Goal: Communication & Community: Ask a question

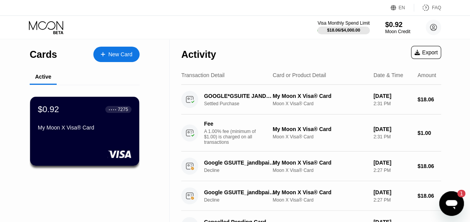
click at [455, 204] on icon "Open messaging window, 1 unread message" at bounding box center [452, 204] width 12 height 9
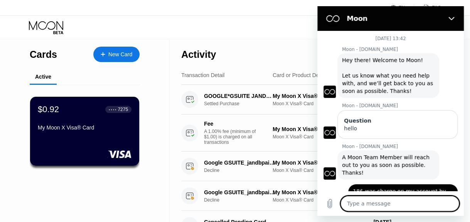
scroll to position [208, 0]
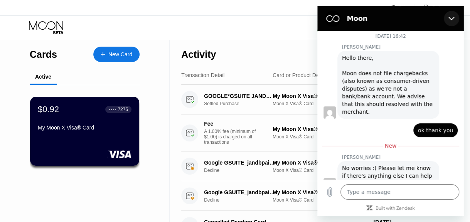
click at [451, 21] on icon "Close" at bounding box center [452, 18] width 6 height 6
type textarea "x"
